Goal: Check status: Check status

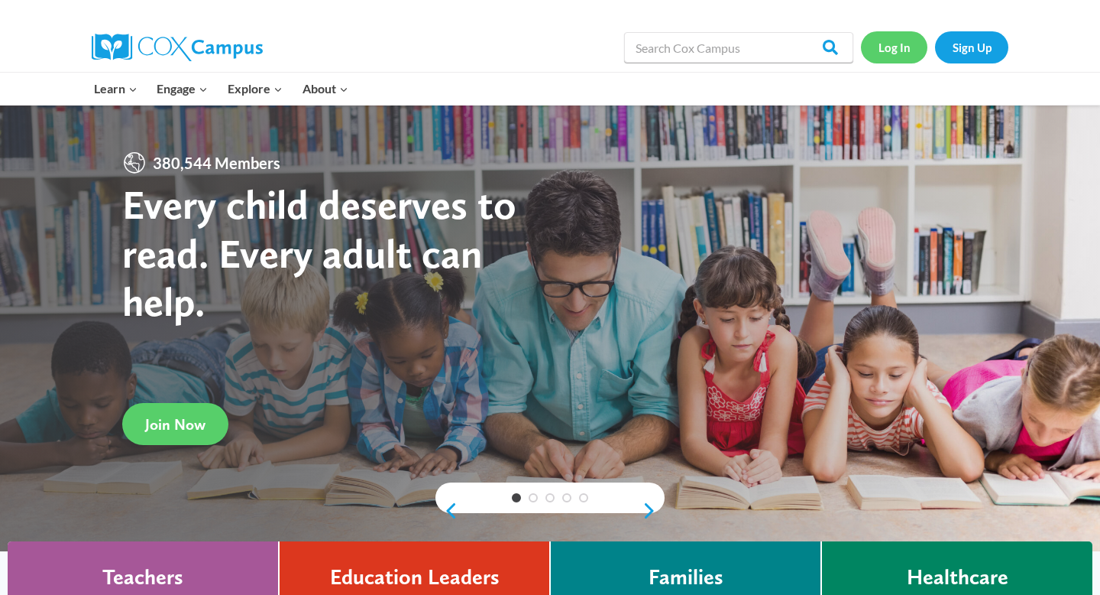
click at [897, 51] on link "Log In" at bounding box center [894, 46] width 66 height 31
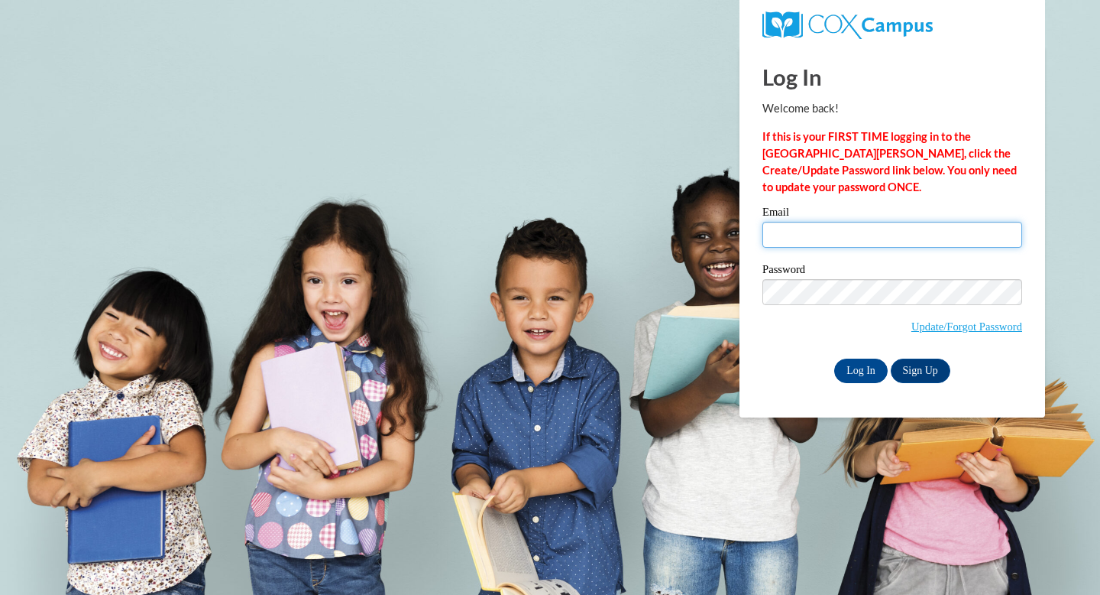
click at [948, 241] on input "Email" at bounding box center [893, 235] width 260 height 26
type input "jessica.cintron@franklin.k12.wi.us"
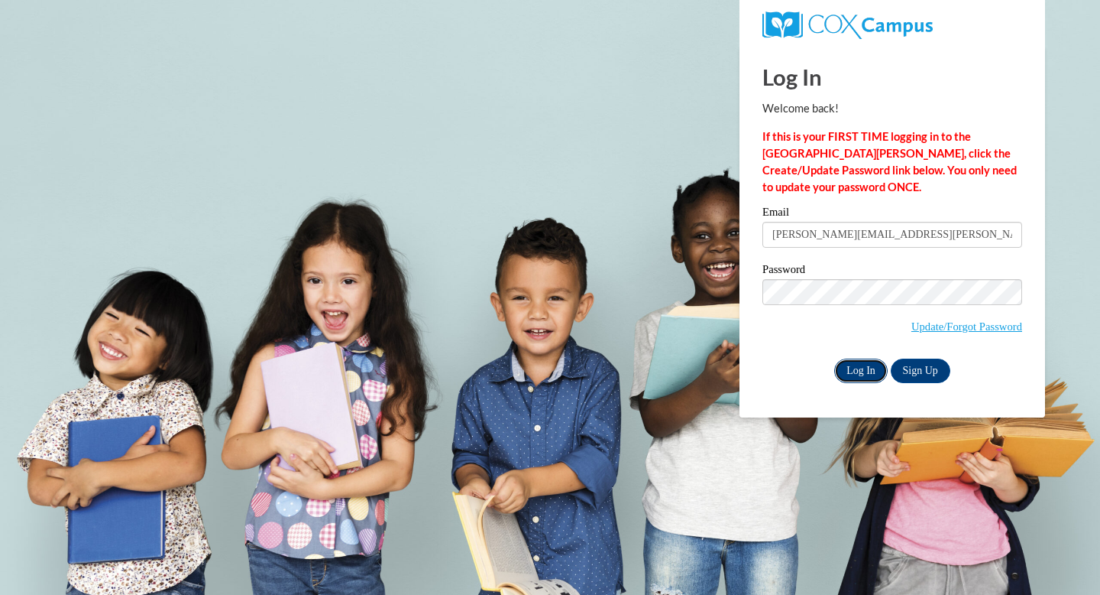
click at [860, 370] on input "Log In" at bounding box center [860, 370] width 53 height 24
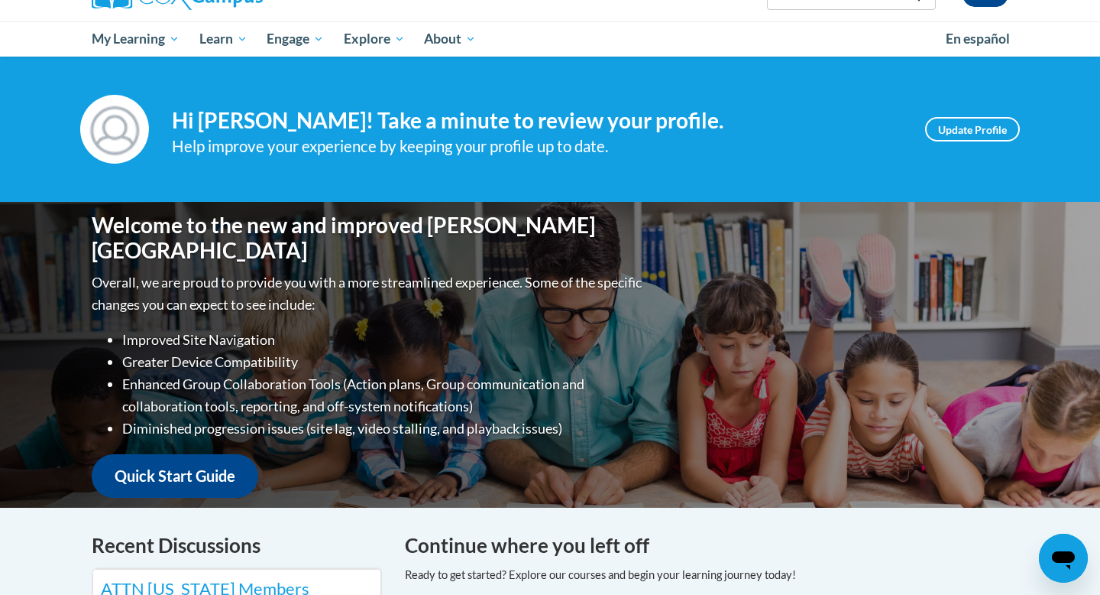
scroll to position [147, 0]
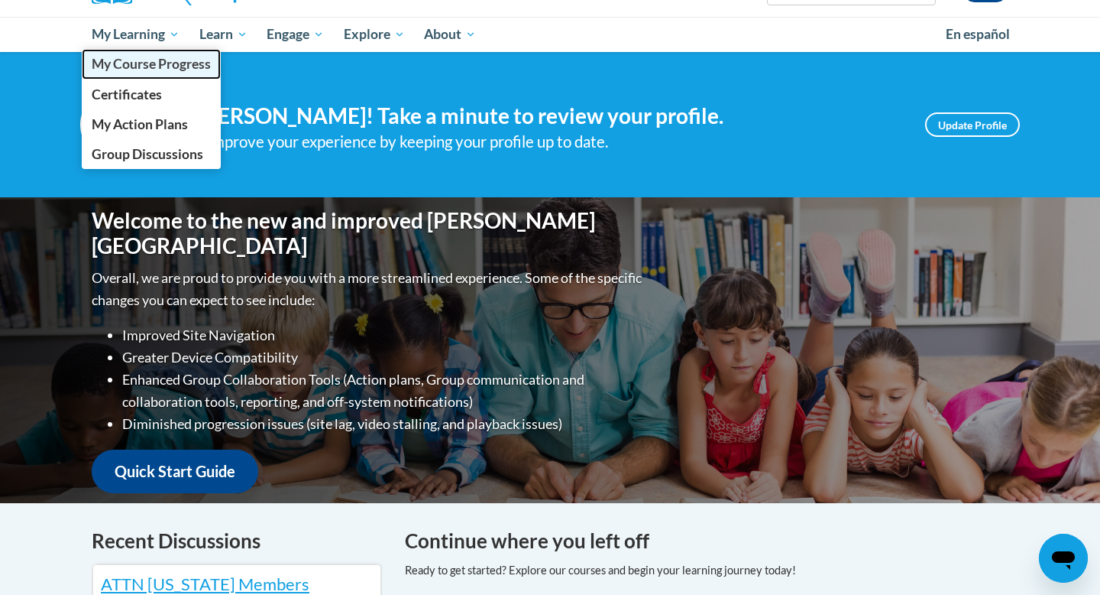
click at [158, 59] on span "My Course Progress" at bounding box center [151, 64] width 119 height 16
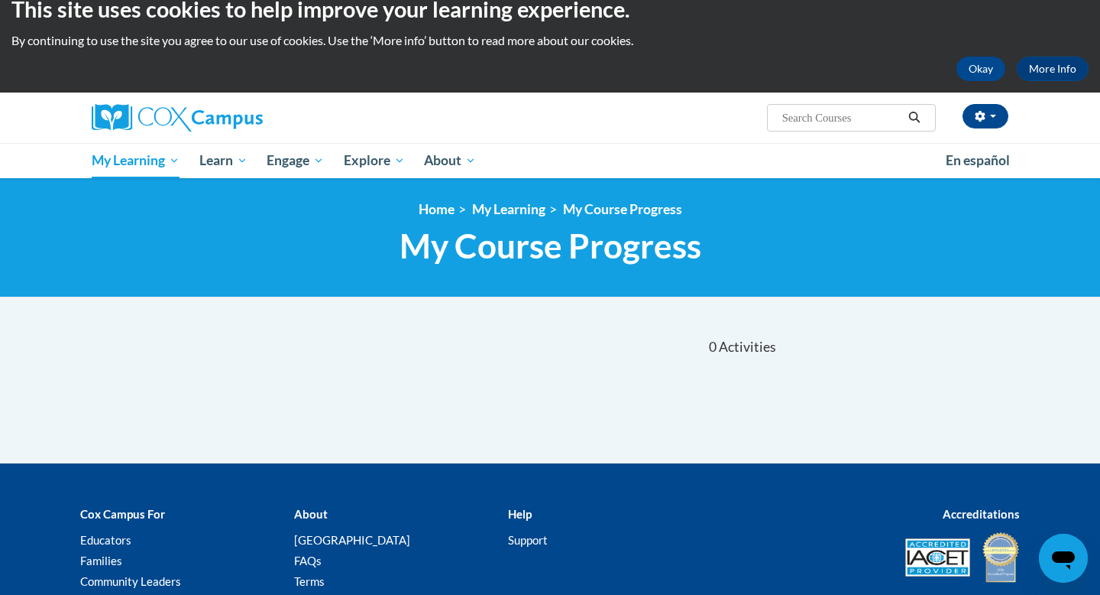
scroll to position [16, 0]
